Goal: Task Accomplishment & Management: Complete application form

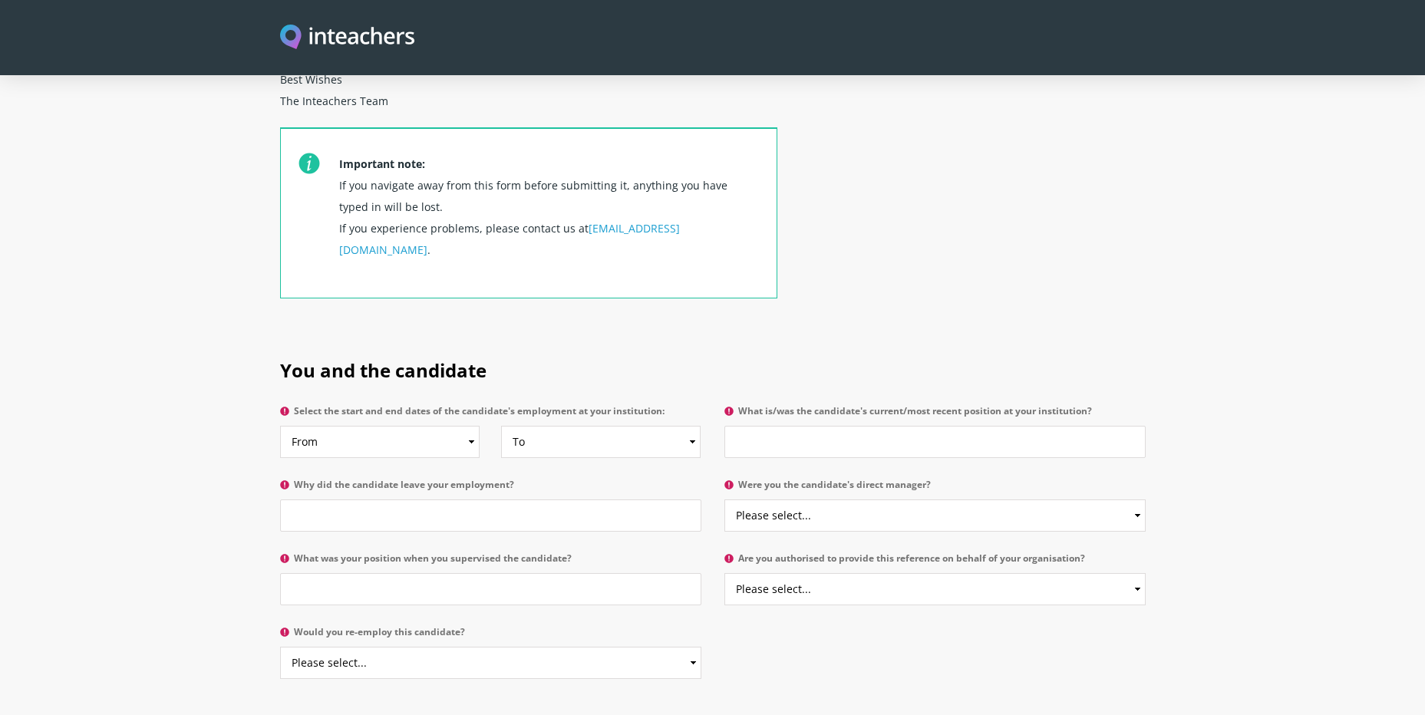
scroll to position [537, 0]
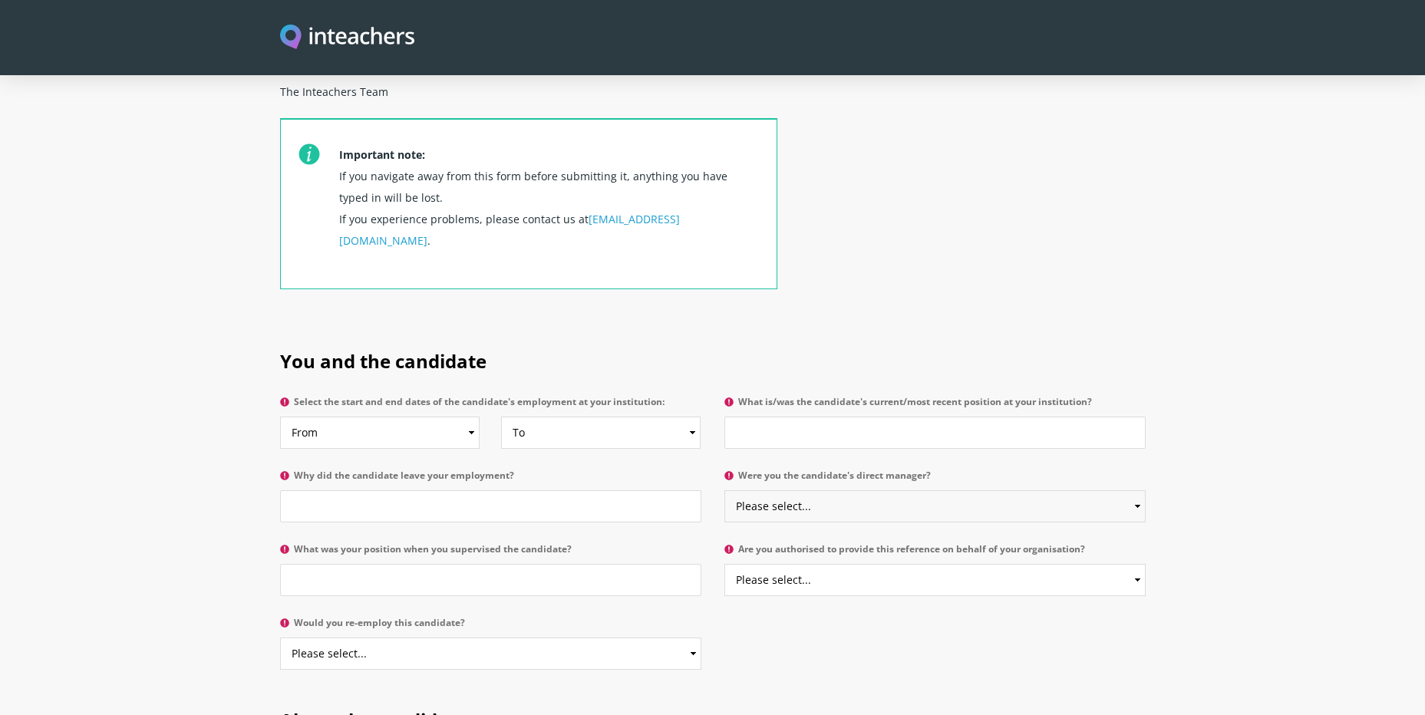
click at [826, 490] on select "Please select... Yes No" at bounding box center [935, 506] width 421 height 32
select select "Yes"
click at [725, 490] on select "Please select... Yes No" at bounding box center [935, 506] width 421 height 32
click at [870, 417] on input "What is/was the candidate's current/most recent position at your institution?" at bounding box center [935, 433] width 421 height 32
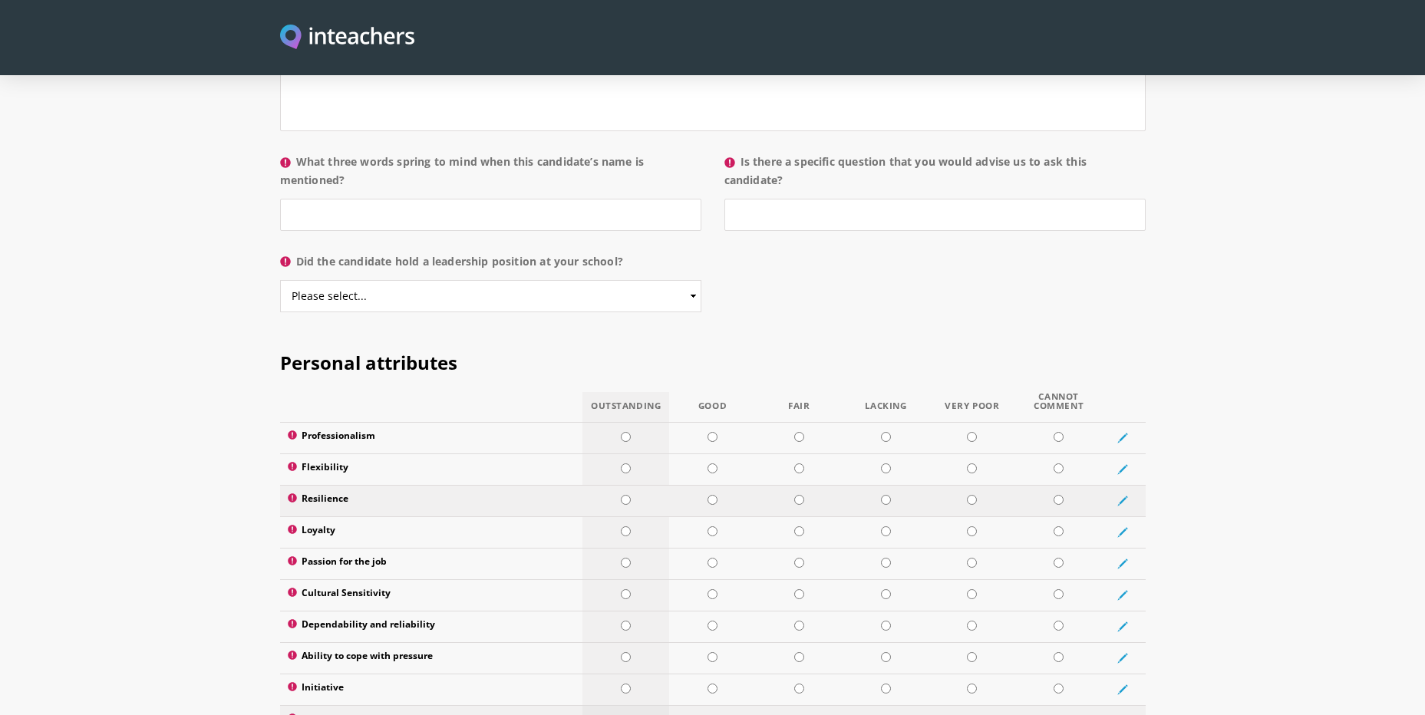
scroll to position [1612, 0]
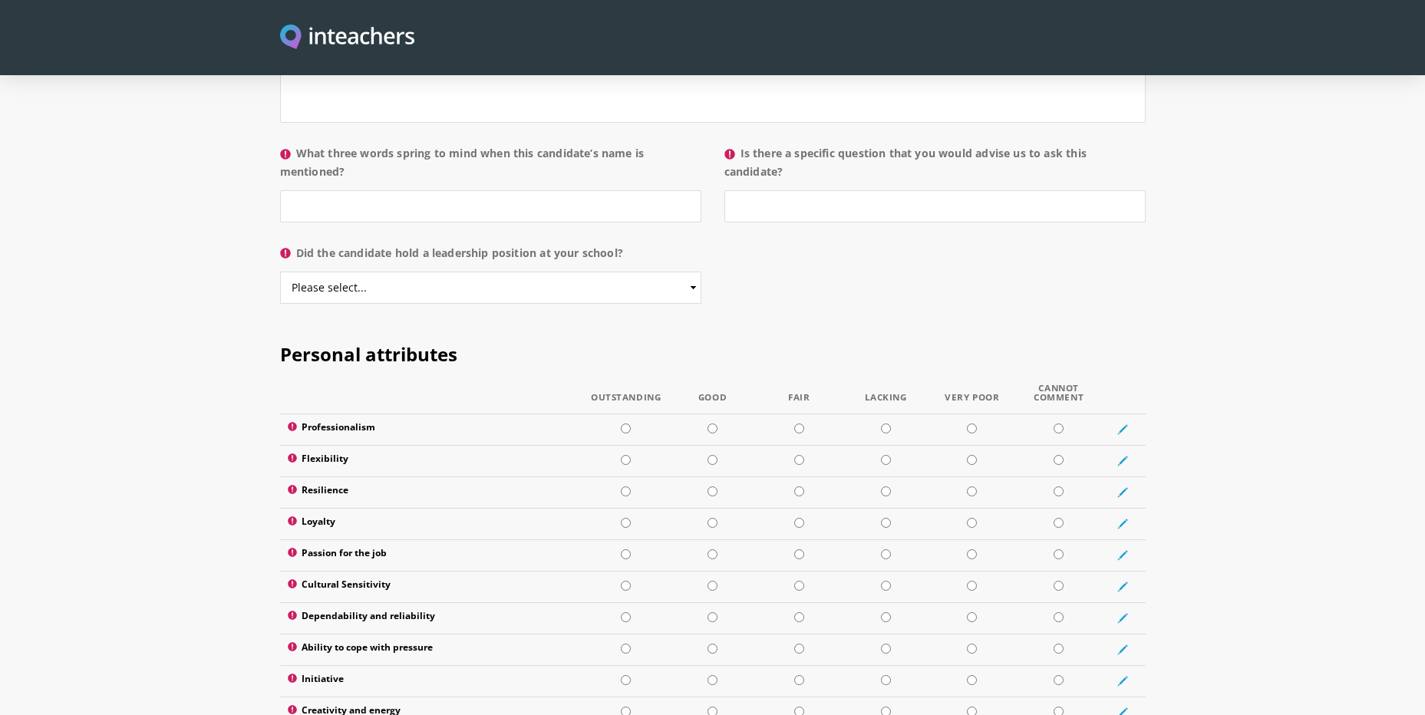
type input "Seasonal Team Leader - Customer Services"
click at [645, 272] on select "Please select... Yes No" at bounding box center [490, 288] width 421 height 32
select select "Yes"
click at [280, 272] on select "Please select... Yes No" at bounding box center [490, 288] width 421 height 32
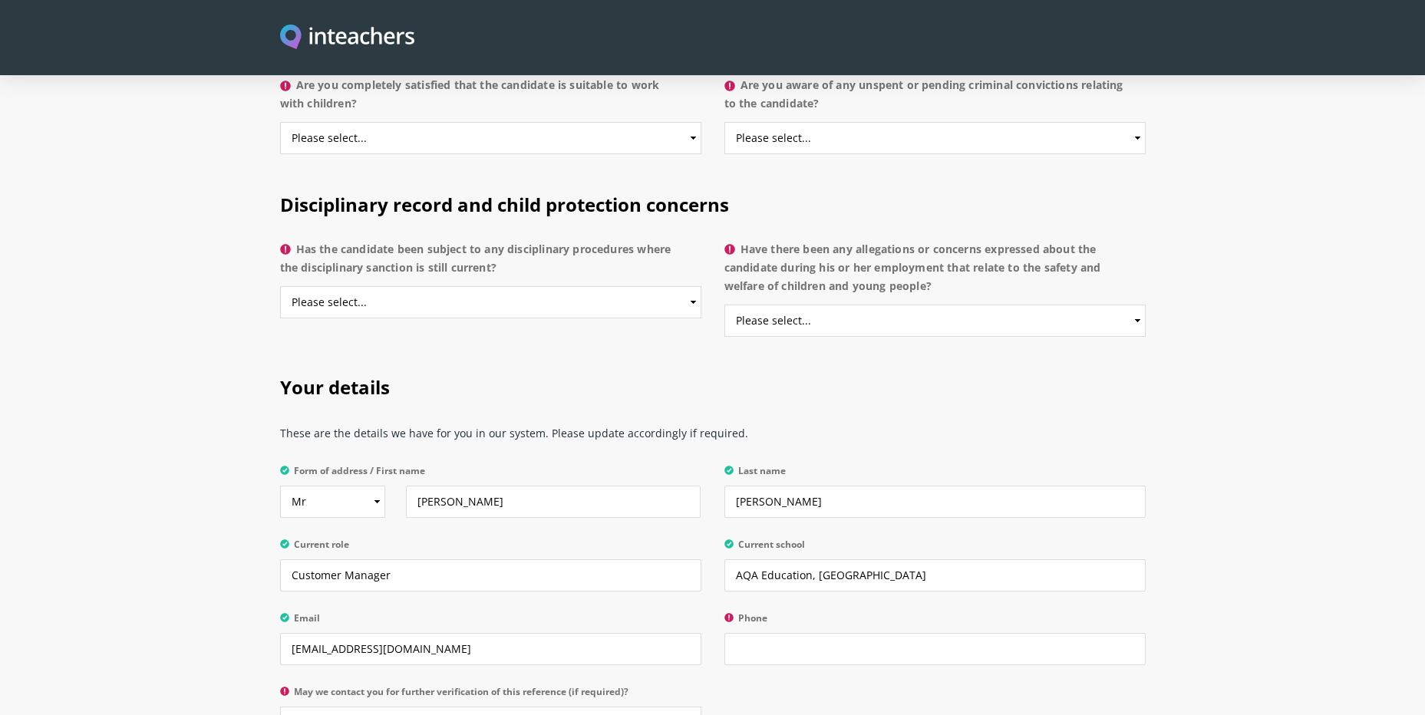
scroll to position [2993, 0]
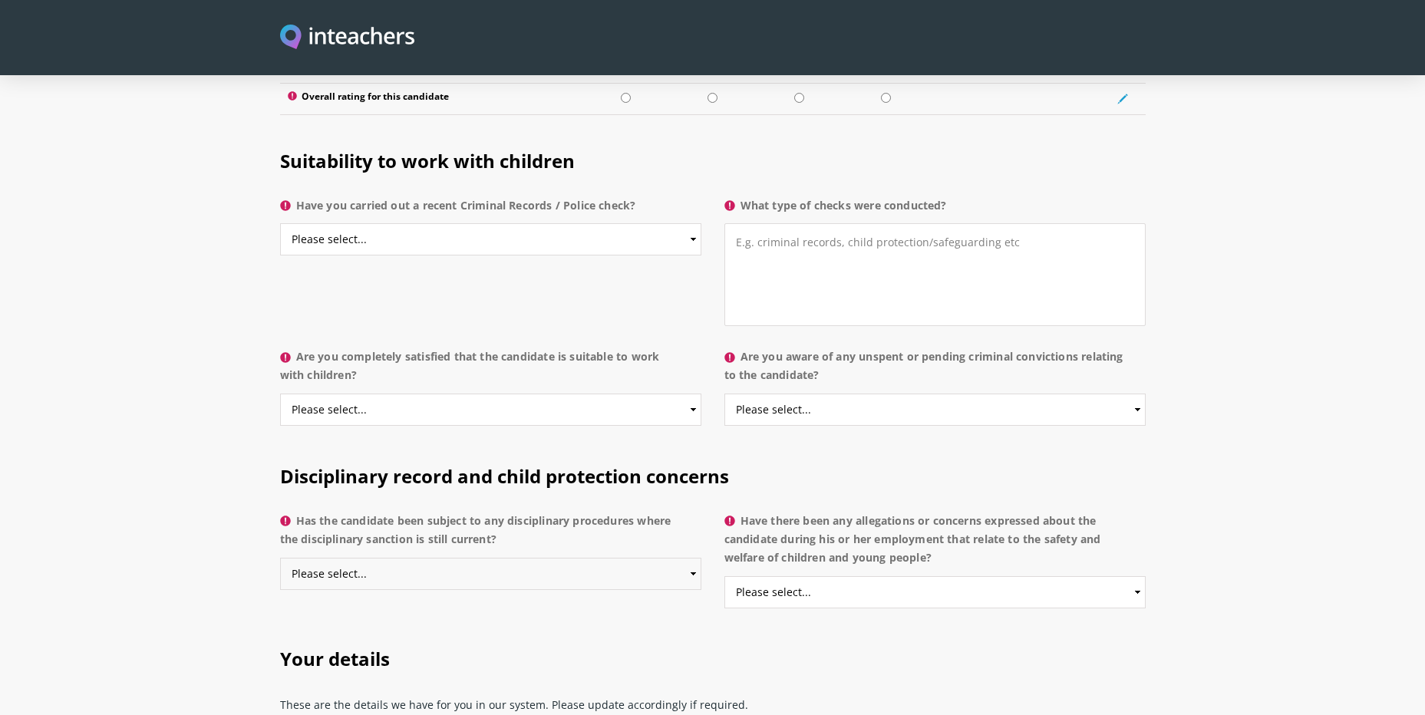
click at [549, 558] on select "Please select... Yes No Do not know" at bounding box center [490, 574] width 421 height 32
select select "No"
click at [280, 558] on select "Please select... Yes No Do not know" at bounding box center [490, 574] width 421 height 32
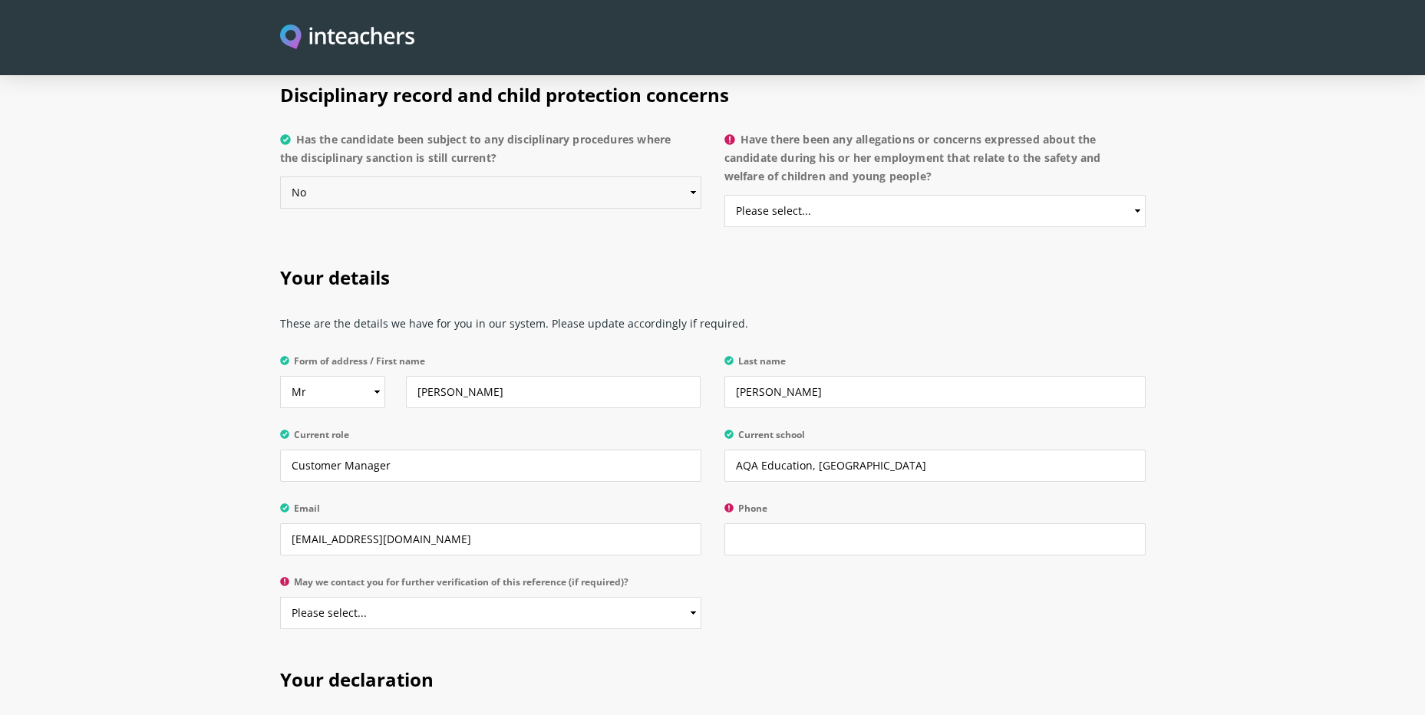
scroll to position [3377, 0]
